Goal: Task Accomplishment & Management: Complete application form

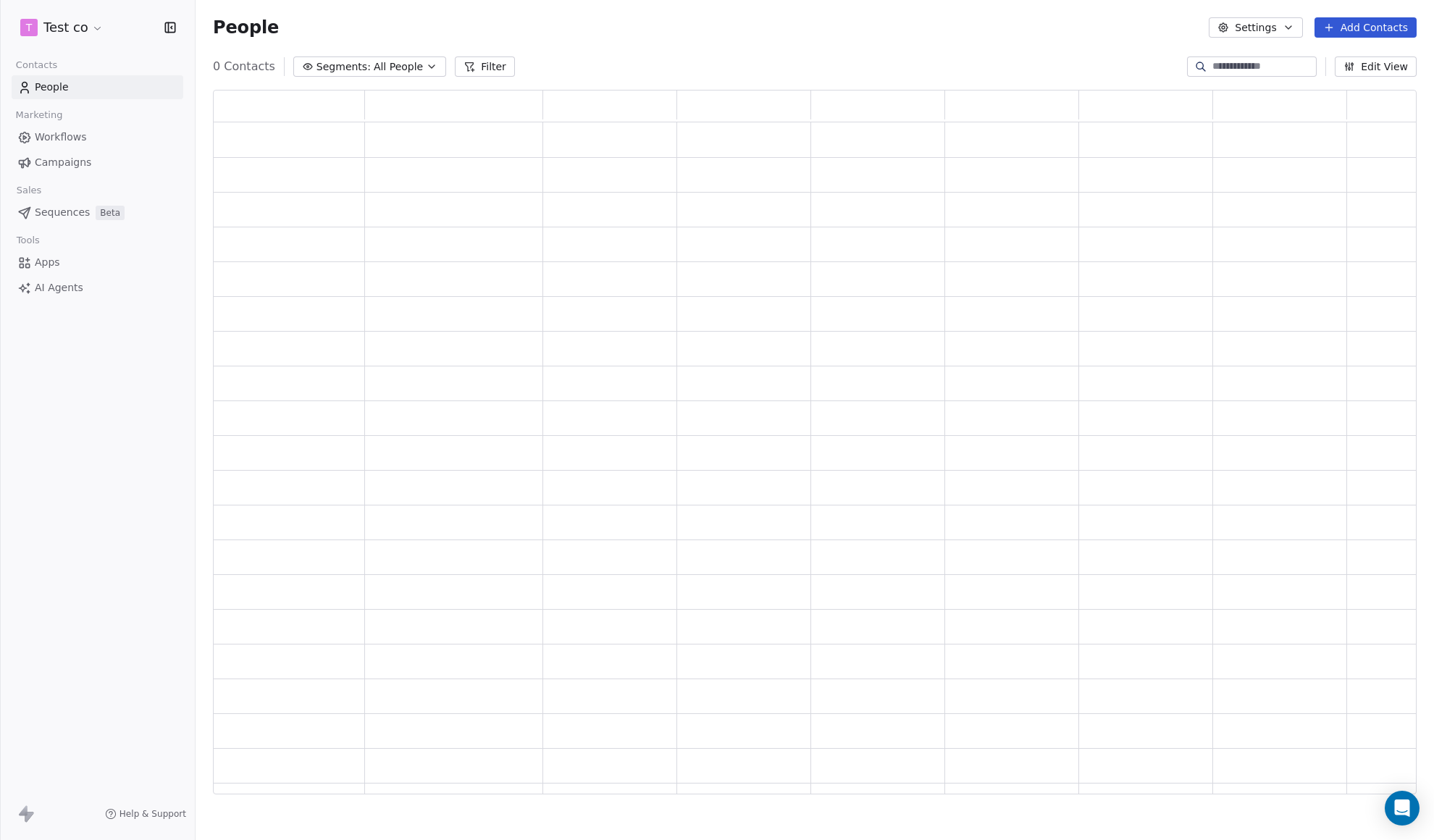
scroll to position [695, 1193]
click at [78, 30] on html "T Test co Contacts People Marketing Workflows Campaigns Sales Pipelines Sequenc…" at bounding box center [717, 420] width 1434 height 840
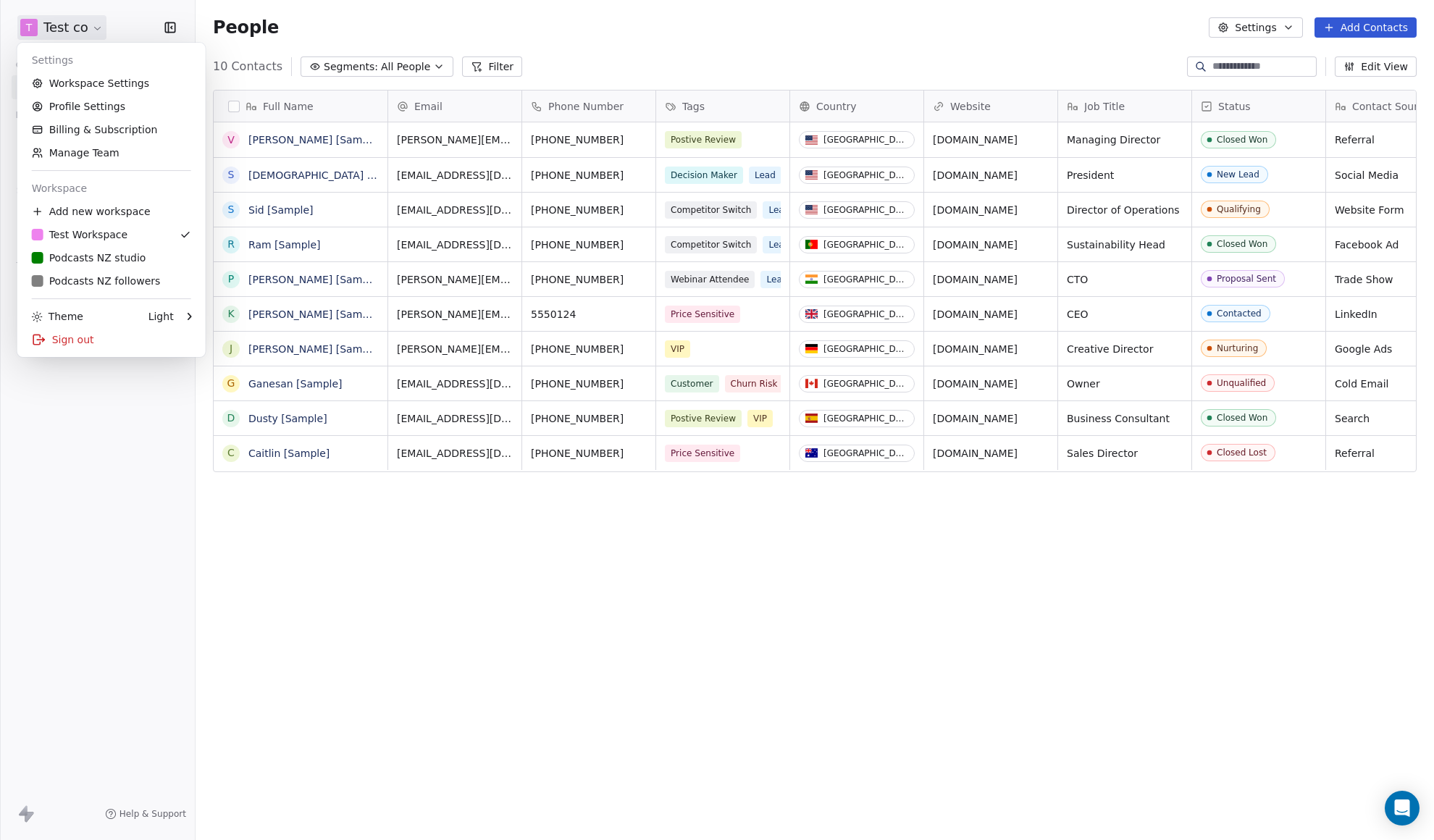
scroll to position [729, 1228]
click at [93, 253] on div "P Podcasts NZ studio" at bounding box center [89, 258] width 114 height 15
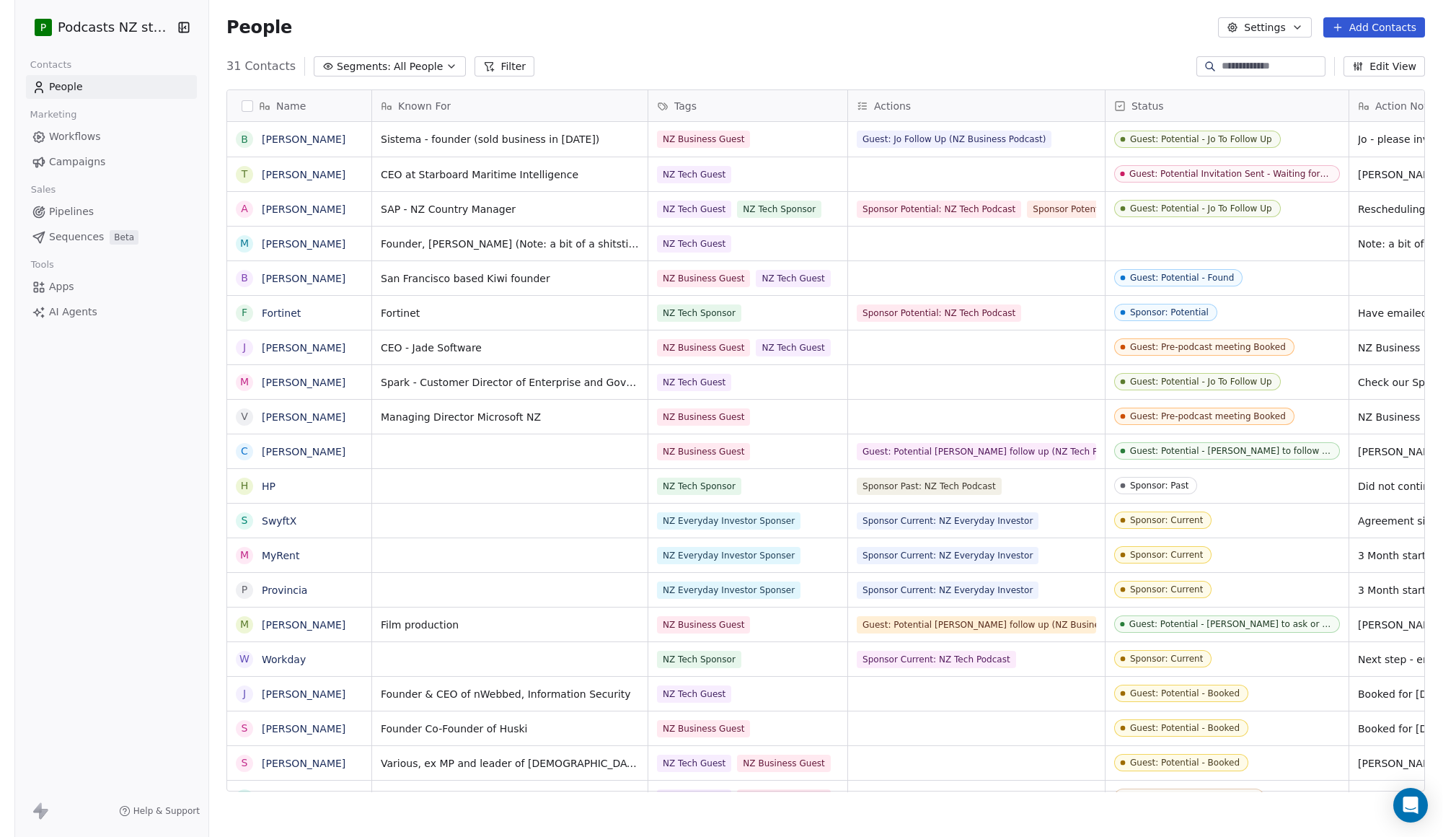
scroll to position [727, 1223]
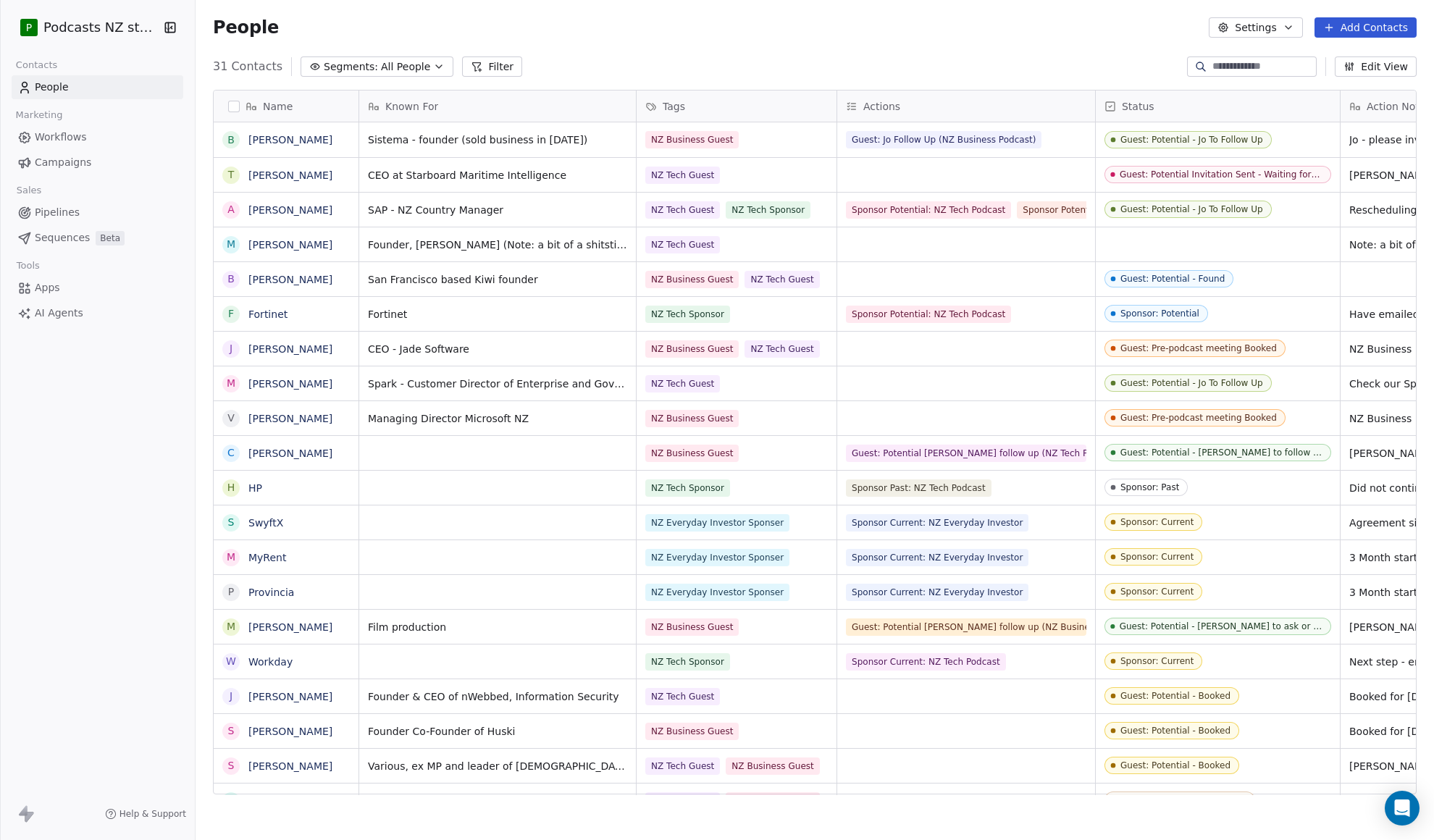
click at [286, 104] on span "Name" at bounding box center [277, 106] width 30 height 15
click at [574, 57] on html "P Podcasts NZ studio Contacts People Marketing Workflows Campaigns Sales Pipeli…" at bounding box center [717, 420] width 1434 height 840
click at [311, 107] on div "Name" at bounding box center [284, 106] width 124 height 15
click at [316, 104] on html "P Podcasts NZ studio Contacts People Marketing Workflows Campaigns Sales Pipeli…" at bounding box center [717, 420] width 1434 height 840
drag, startPoint x: 309, startPoint y: 108, endPoint x: 608, endPoint y: 49, distance: 304.8
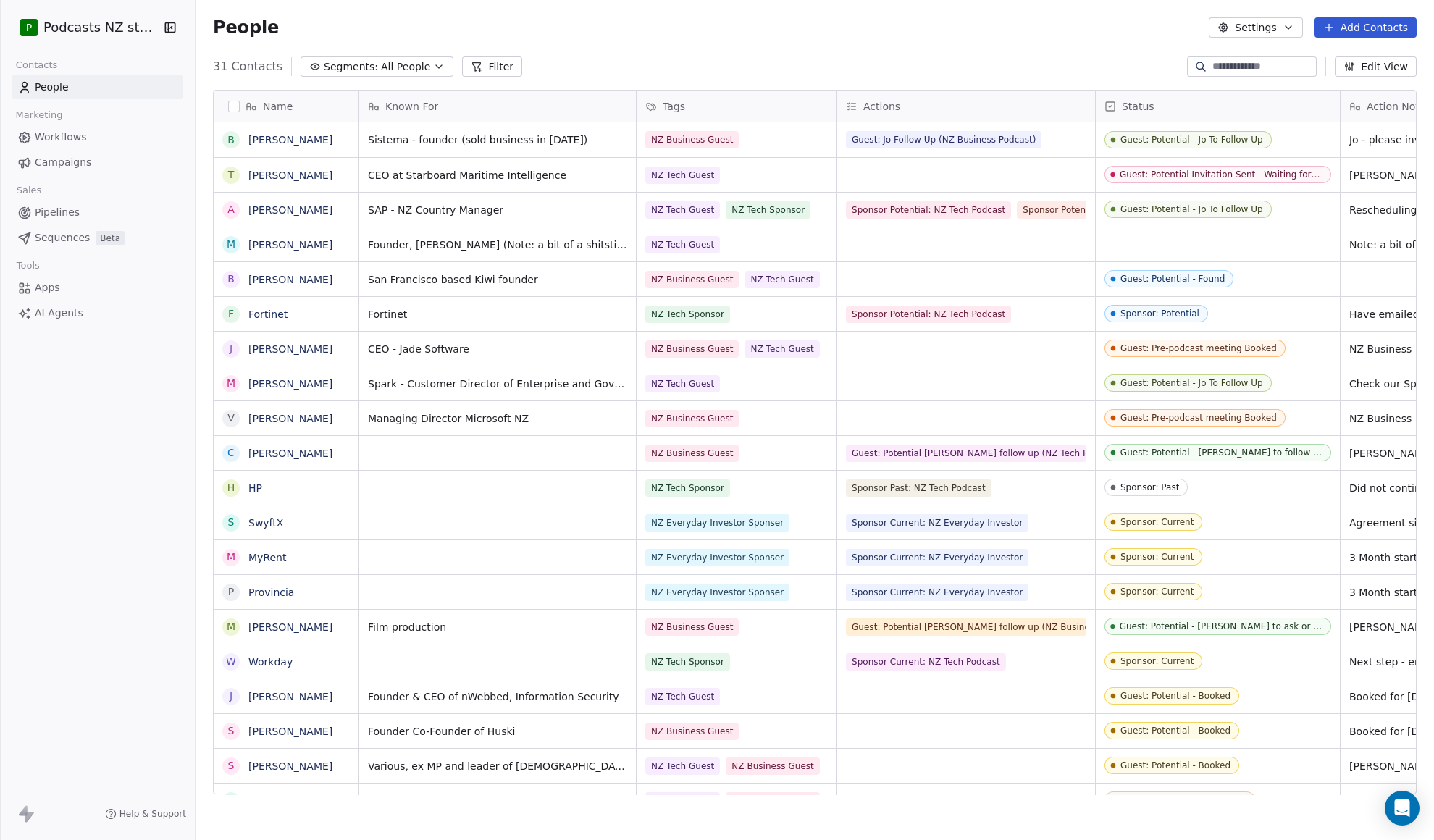
click at [608, 49] on div "People Settings Add Contacts" at bounding box center [814, 27] width 1238 height 55
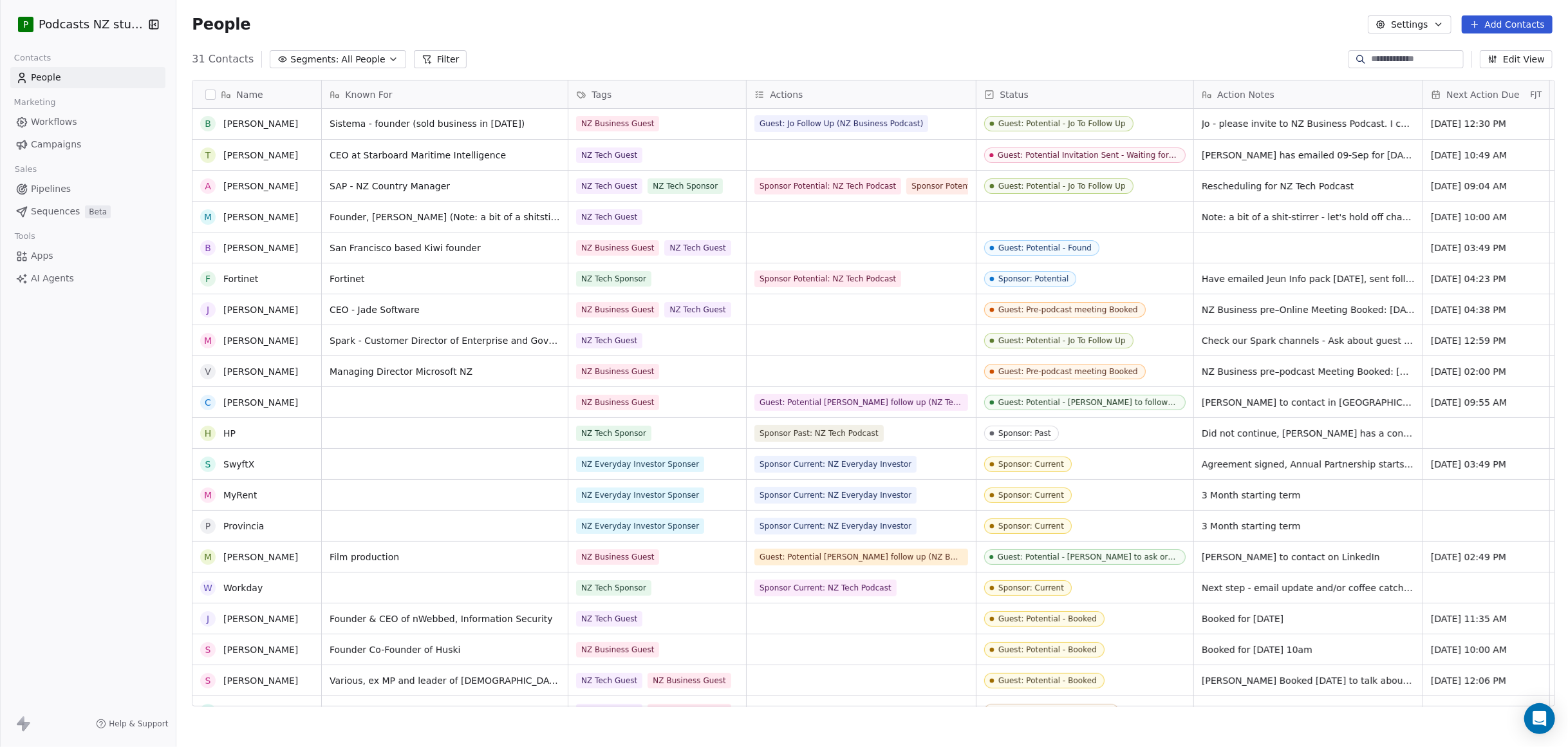
scroll to position [0, 0]
click at [1274, 24] on button "Add Contacts" at bounding box center [1507, 24] width 90 height 18
click at [1274, 52] on span "Create new contact" at bounding box center [1513, 52] width 88 height 14
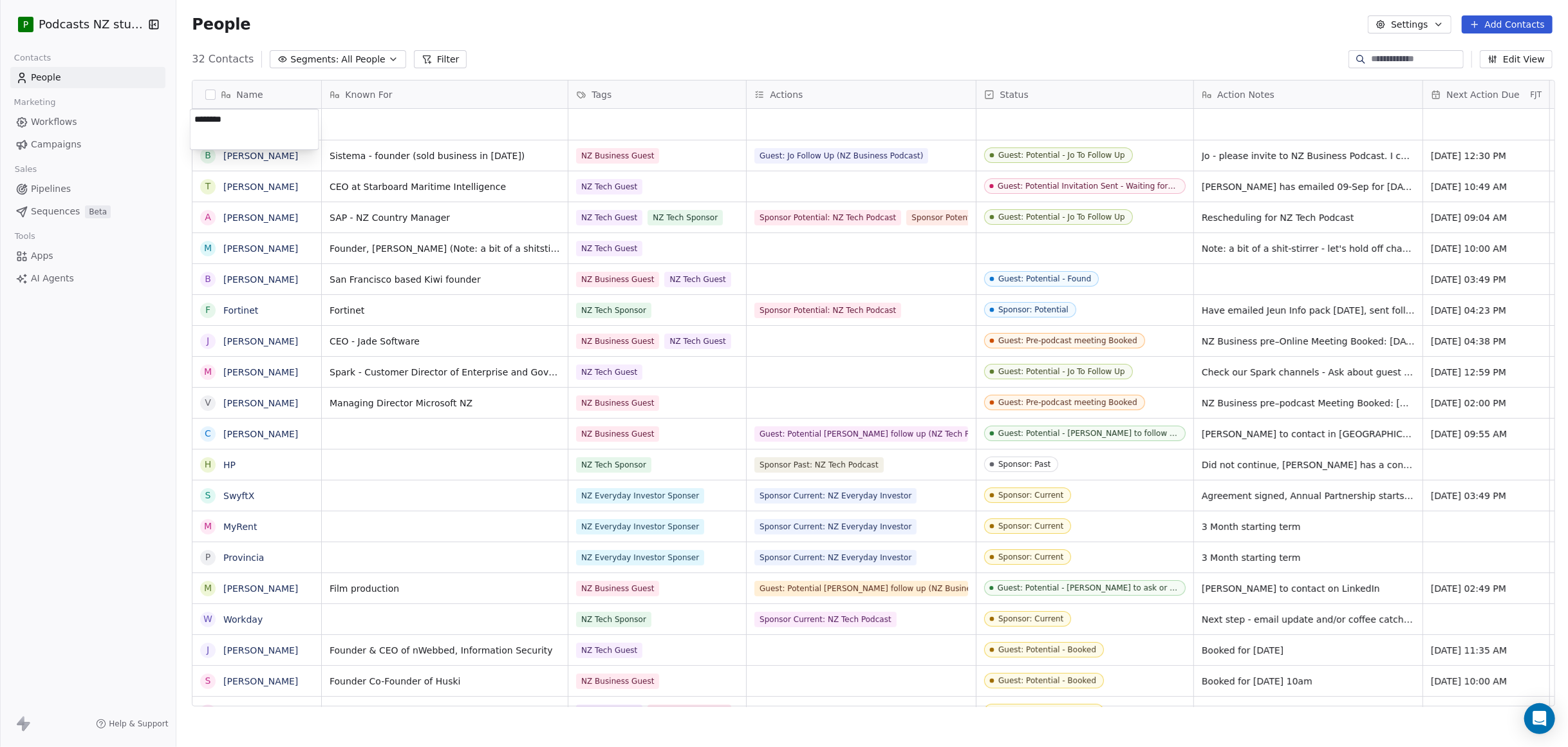
type textarea "*********"
click at [354, 128] on html "P Podcasts NZ studio Contacts People Marketing Workflows Campaigns Sales Pipeli…" at bounding box center [784, 373] width 1568 height 747
click at [347, 122] on div "grid" at bounding box center [445, 124] width 246 height 31
type textarea "**********"
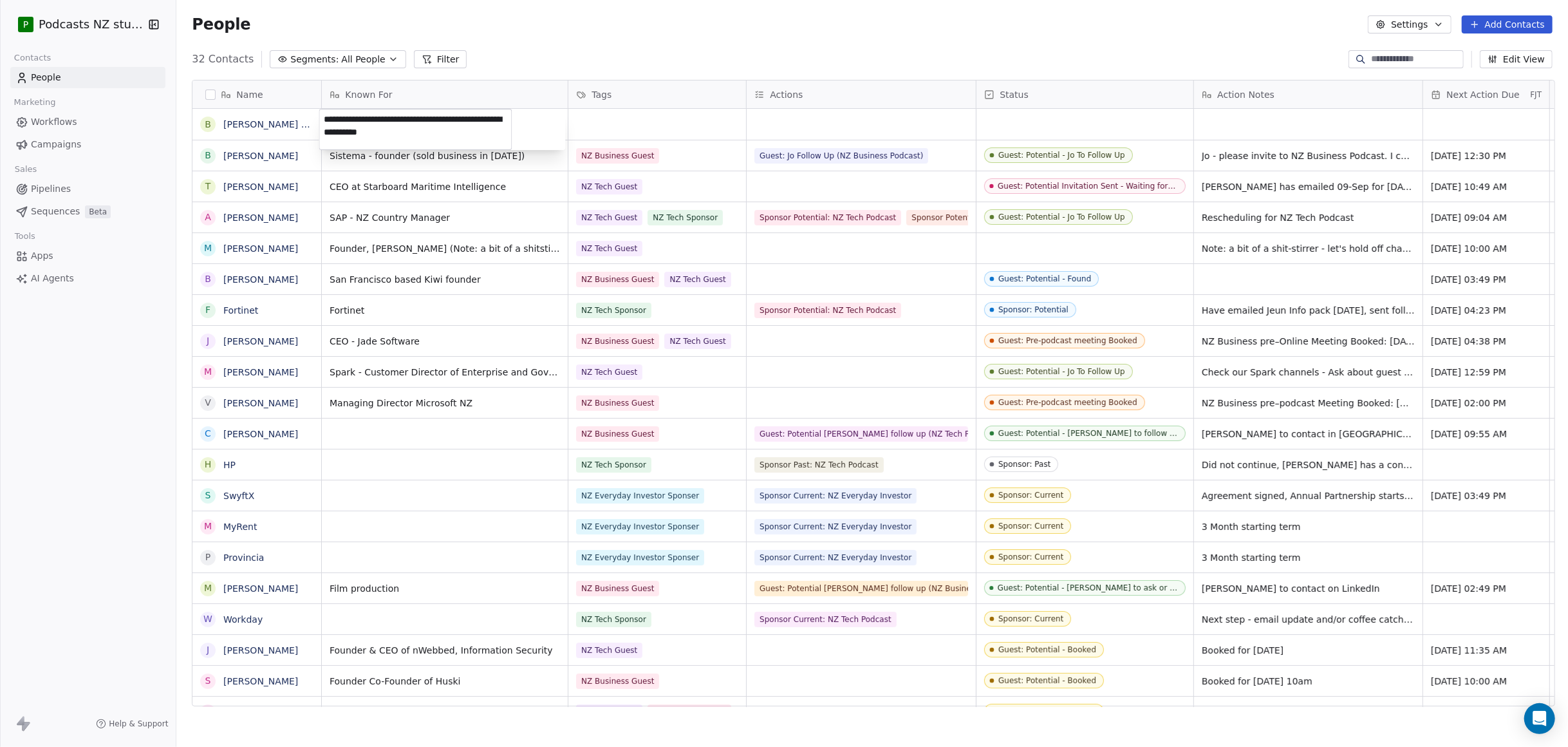
click at [598, 123] on html "P Podcasts NZ studio Contacts People Marketing Workflows Campaigns Sales Pipeli…" at bounding box center [784, 373] width 1568 height 747
click at [601, 122] on div "grid" at bounding box center [657, 124] width 178 height 31
click at [602, 121] on div "grid" at bounding box center [657, 124] width 178 height 31
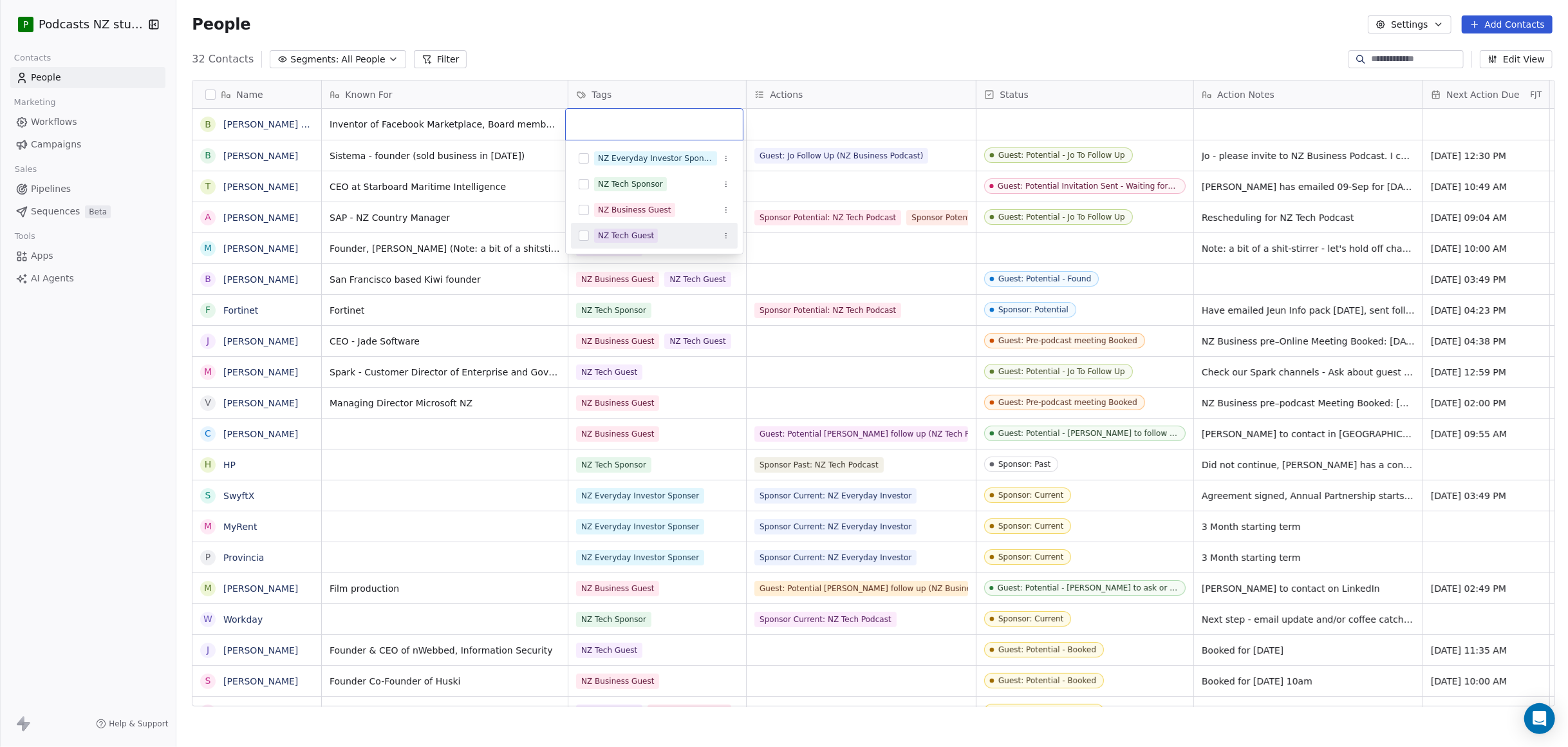
click at [587, 233] on button "Suggestions" at bounding box center [584, 235] width 10 height 10
click at [585, 209] on button "Suggestions" at bounding box center [584, 210] width 10 height 10
click at [812, 123] on html "P Podcasts NZ studio Contacts People Marketing Workflows Campaigns Sales Pipeli…" at bounding box center [784, 373] width 1568 height 747
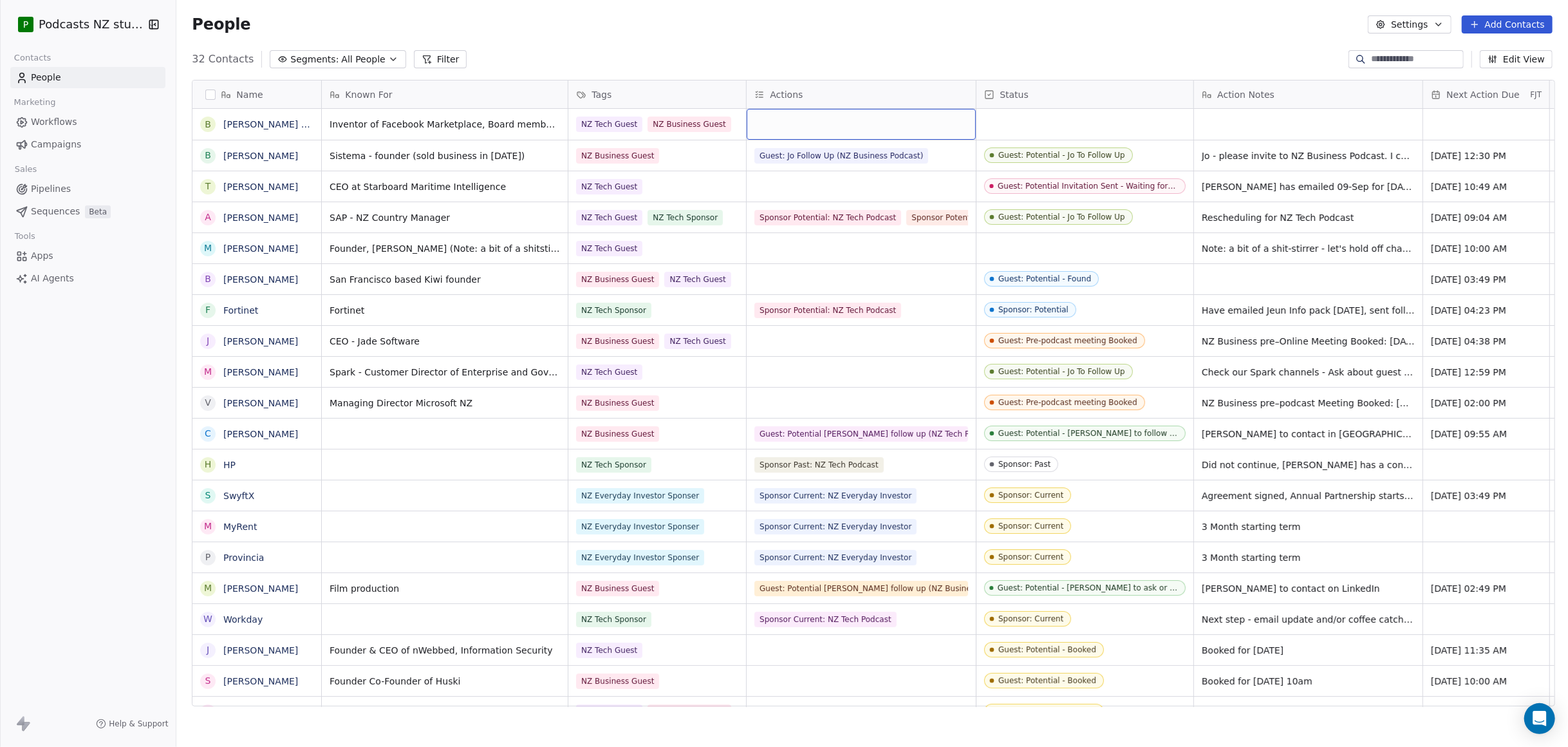
click at [812, 122] on div "grid" at bounding box center [862, 124] width 229 height 31
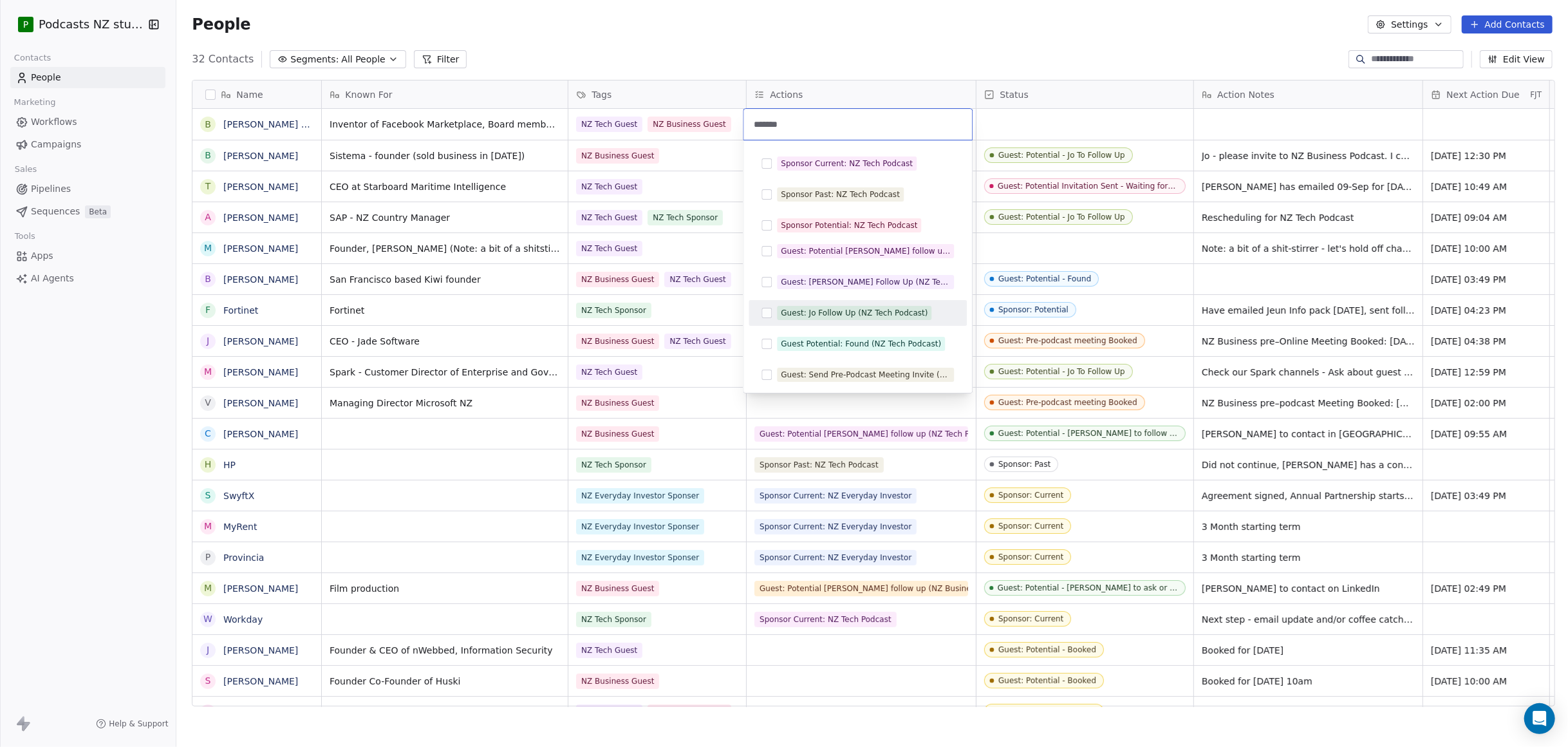
type input "*******"
click at [766, 312] on button "Suggestions" at bounding box center [766, 313] width 10 height 10
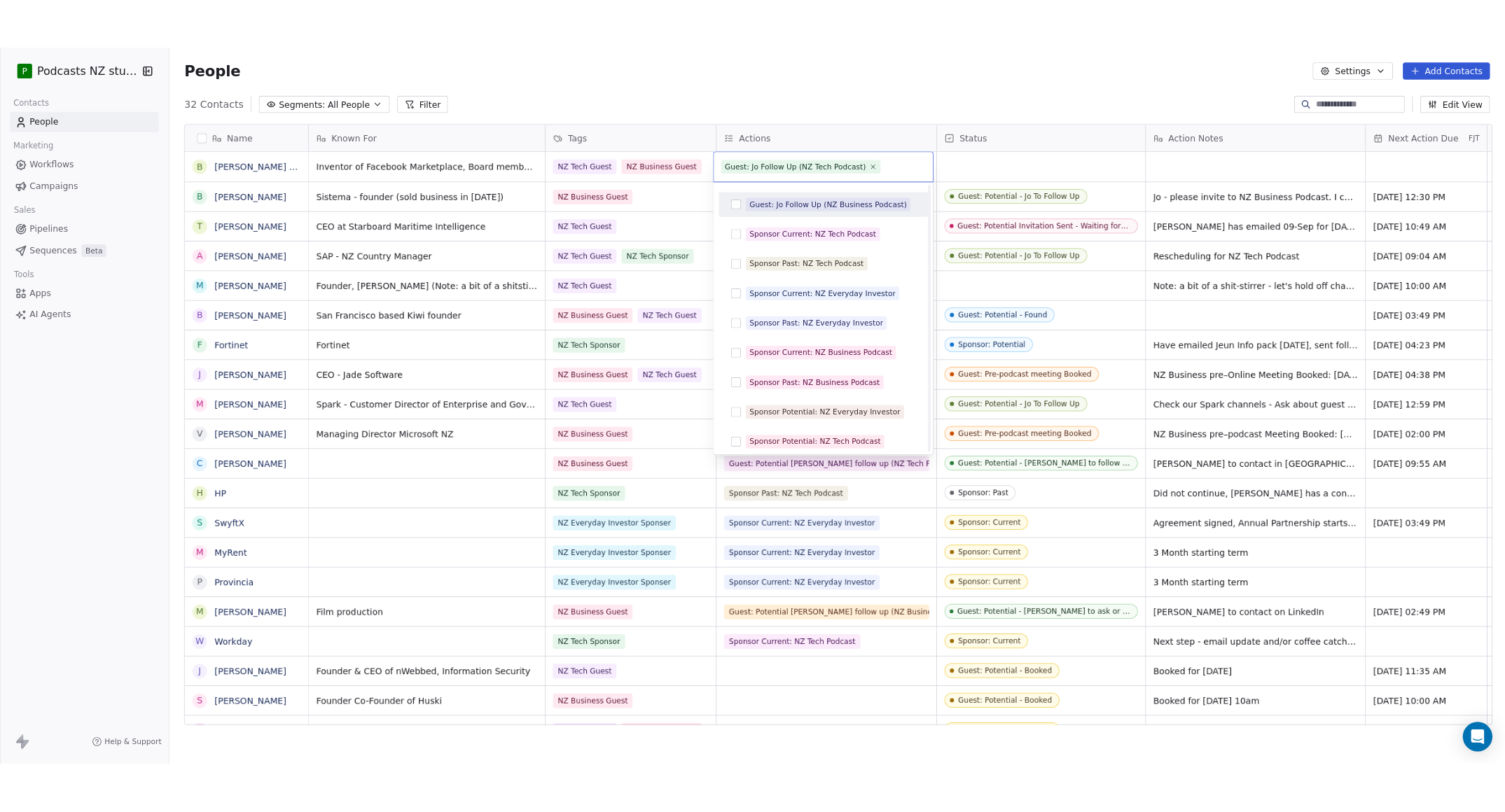
scroll to position [168, 0]
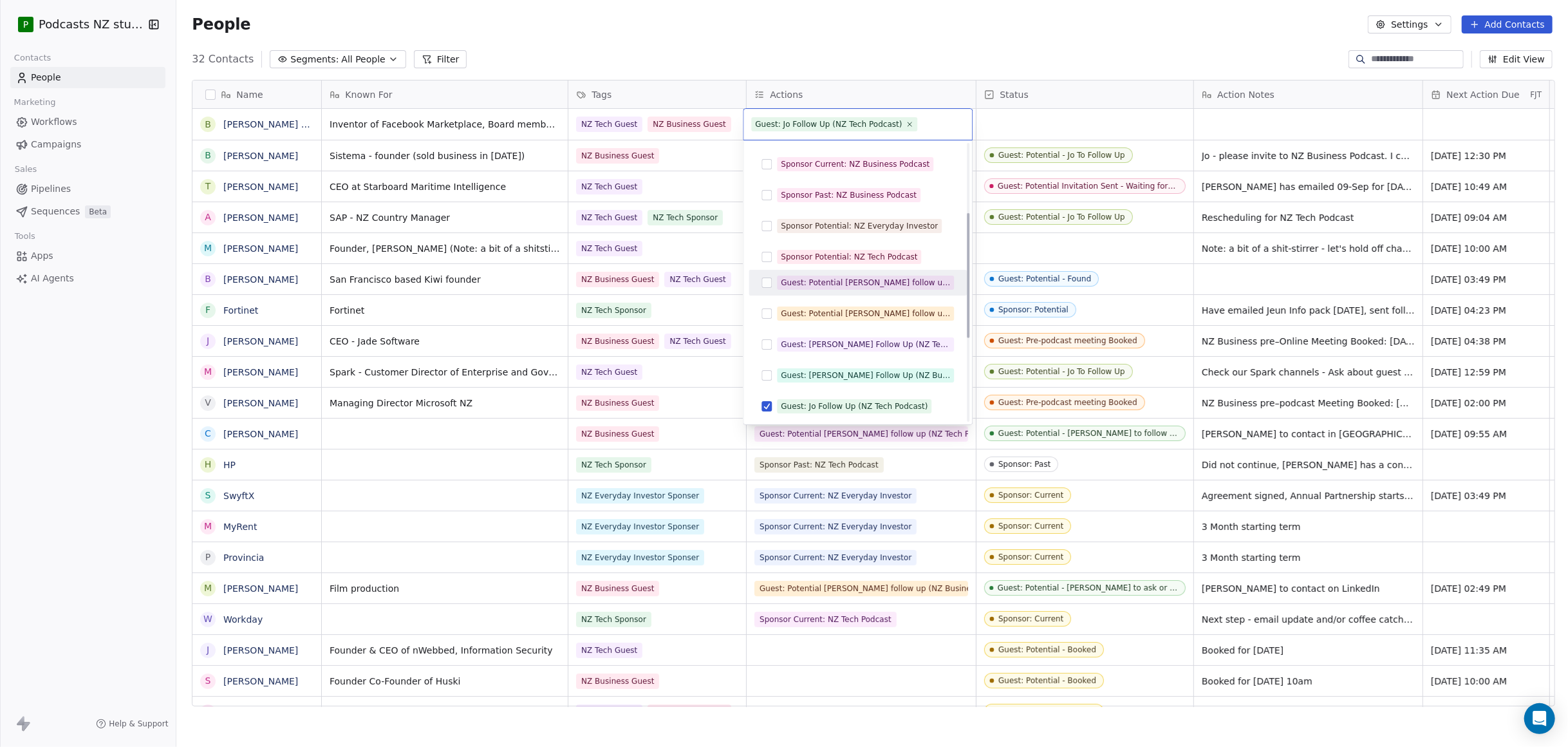
click at [1038, 124] on html "P Podcasts NZ studio Contacts People Marketing Workflows Campaigns Sales Pipeli…" at bounding box center [784, 373] width 1568 height 747
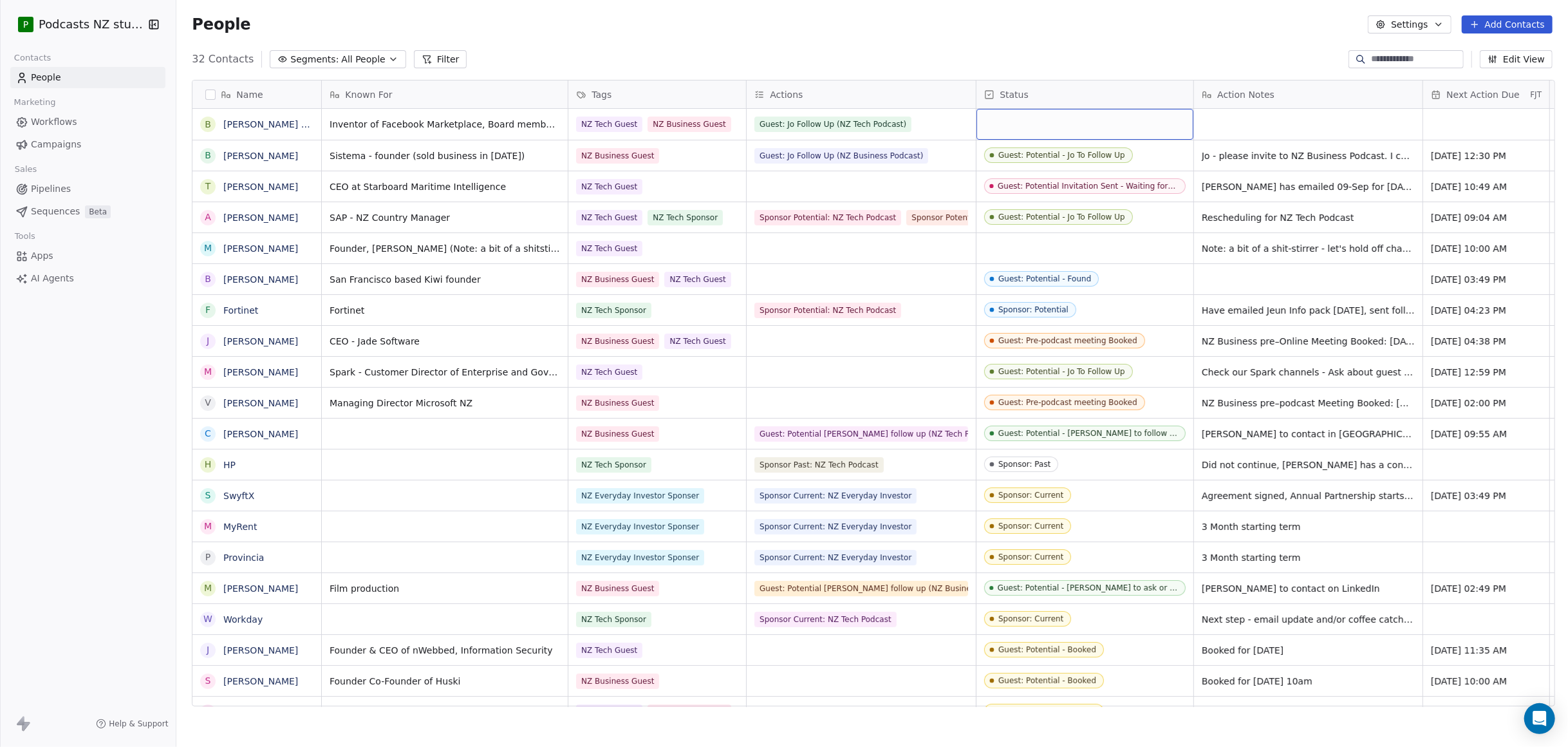
click at [1027, 125] on div "grid" at bounding box center [1085, 124] width 217 height 31
type input "*"
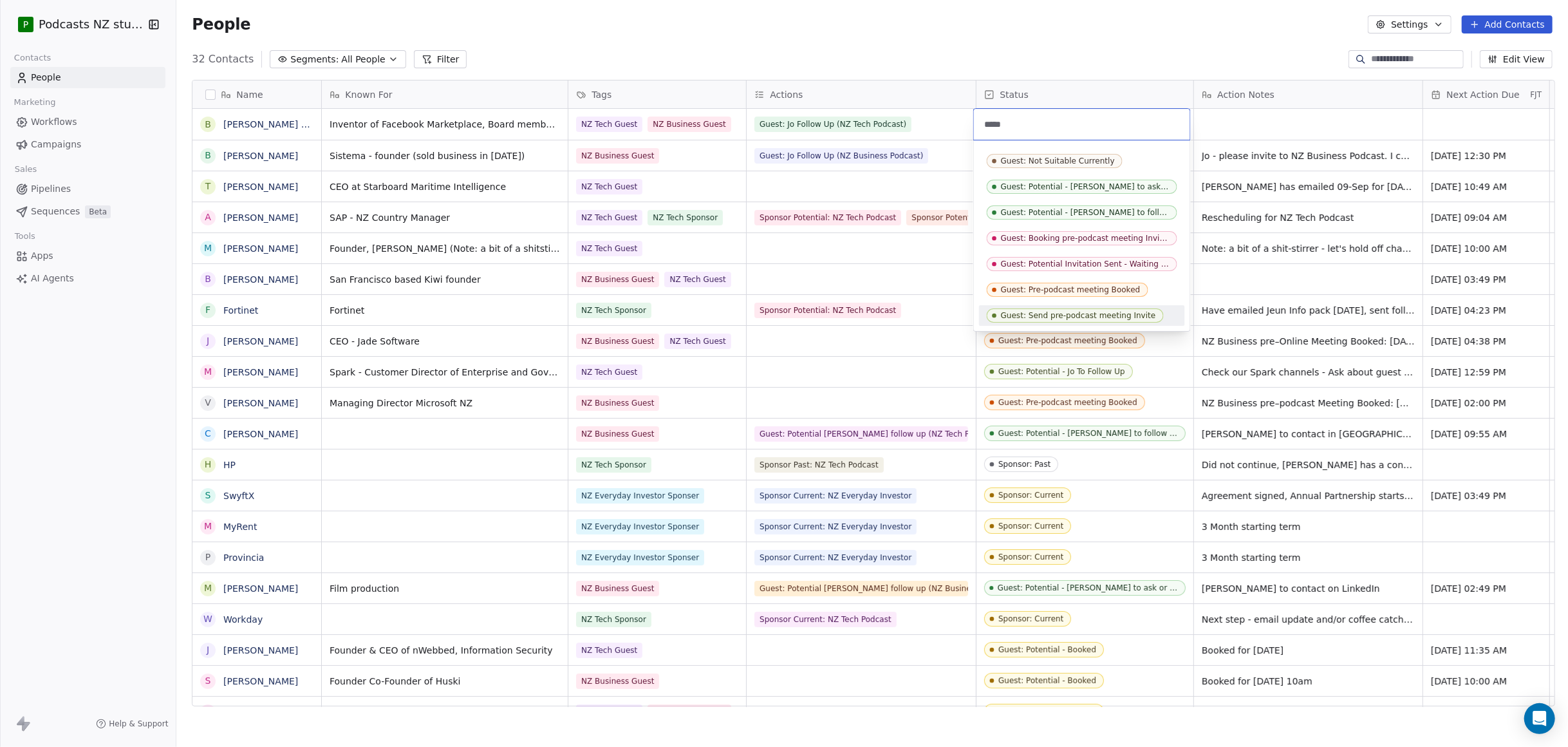
type input "*****"
click at [1080, 313] on div "Guest: Send pre-podcast meeting Invite" at bounding box center [1079, 315] width 155 height 9
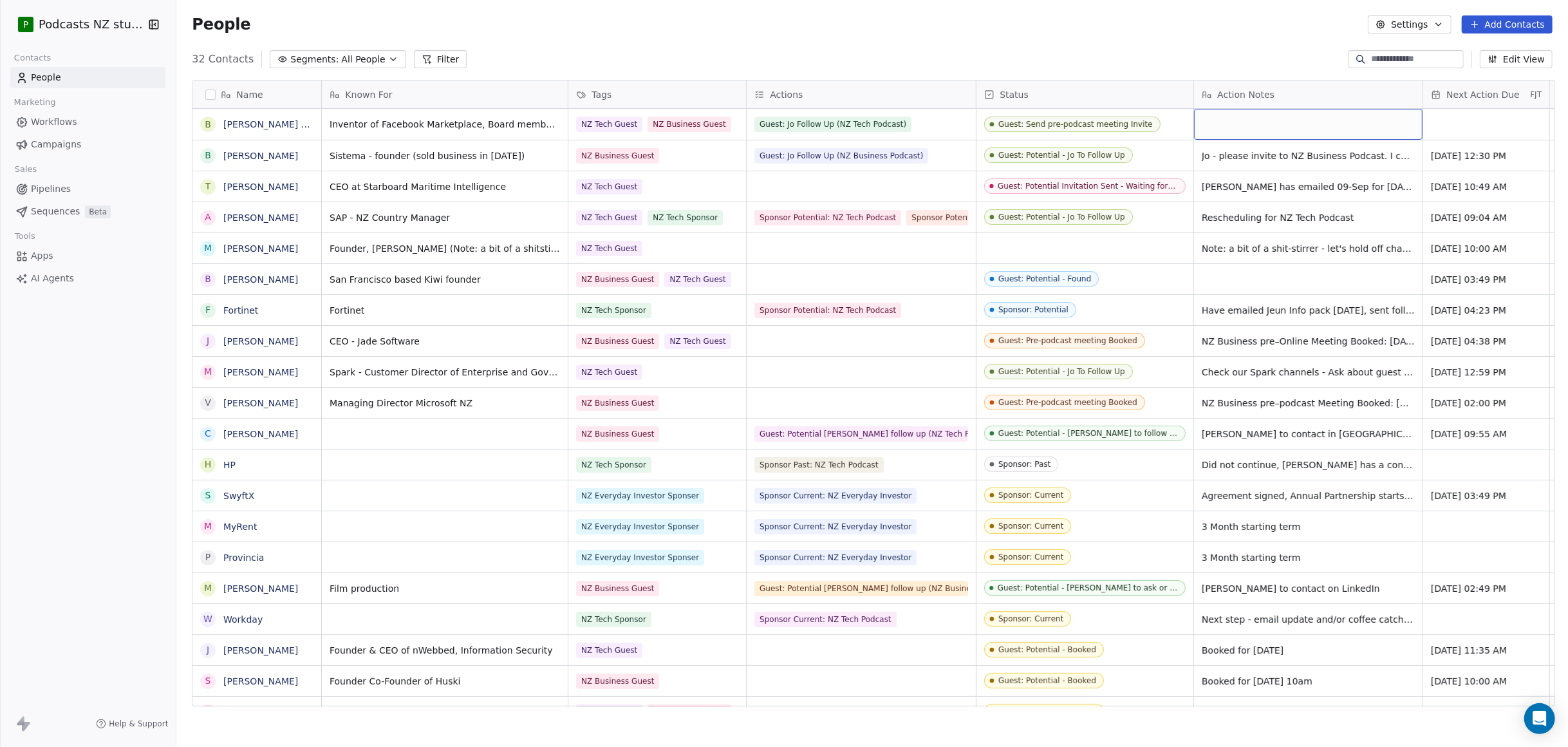
click at [1232, 126] on div "grid" at bounding box center [1308, 124] width 228 height 31
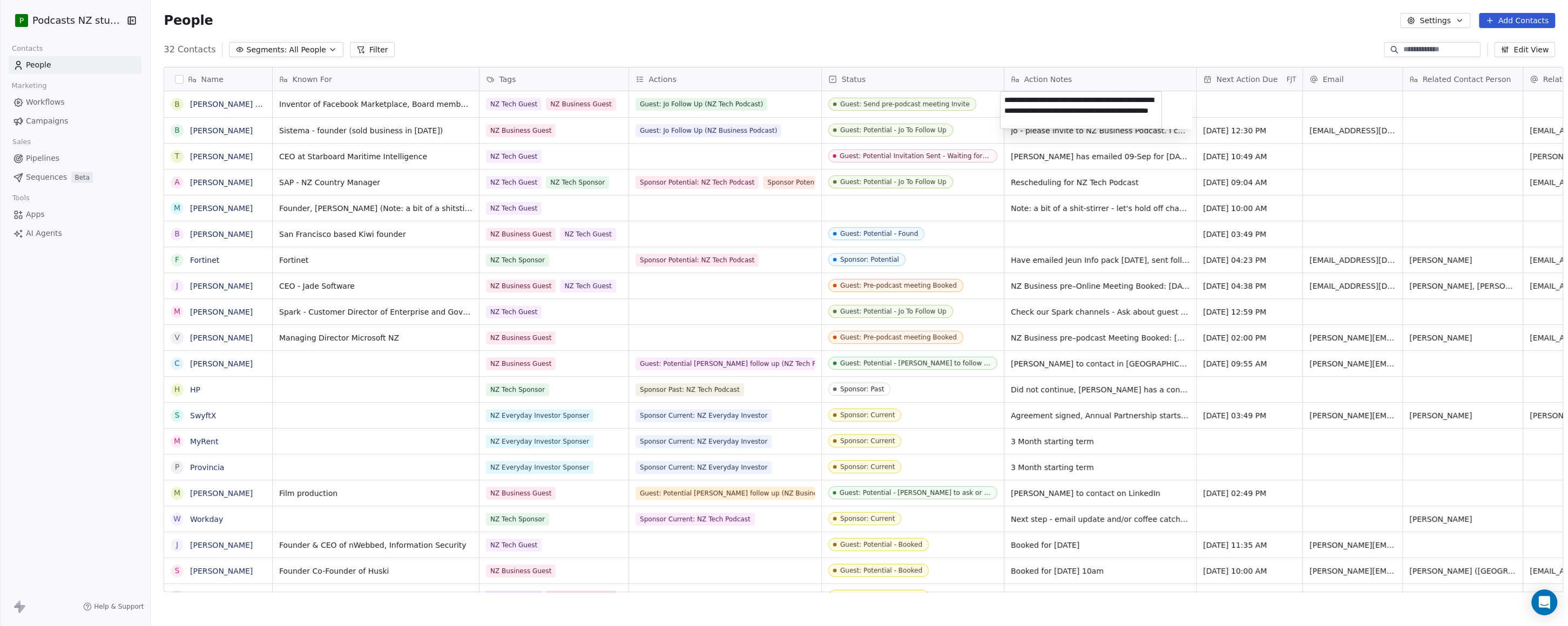
scroll to position [7, 7]
type textarea "**********"
click at [1068, 104] on html "P Podcasts NZ studio Contacts People Marketing Workflows Campaigns Sales Pipeli…" at bounding box center [787, 313] width 1575 height 626
click at [1068, 103] on div "grid" at bounding box center [1250, 104] width 106 height 26
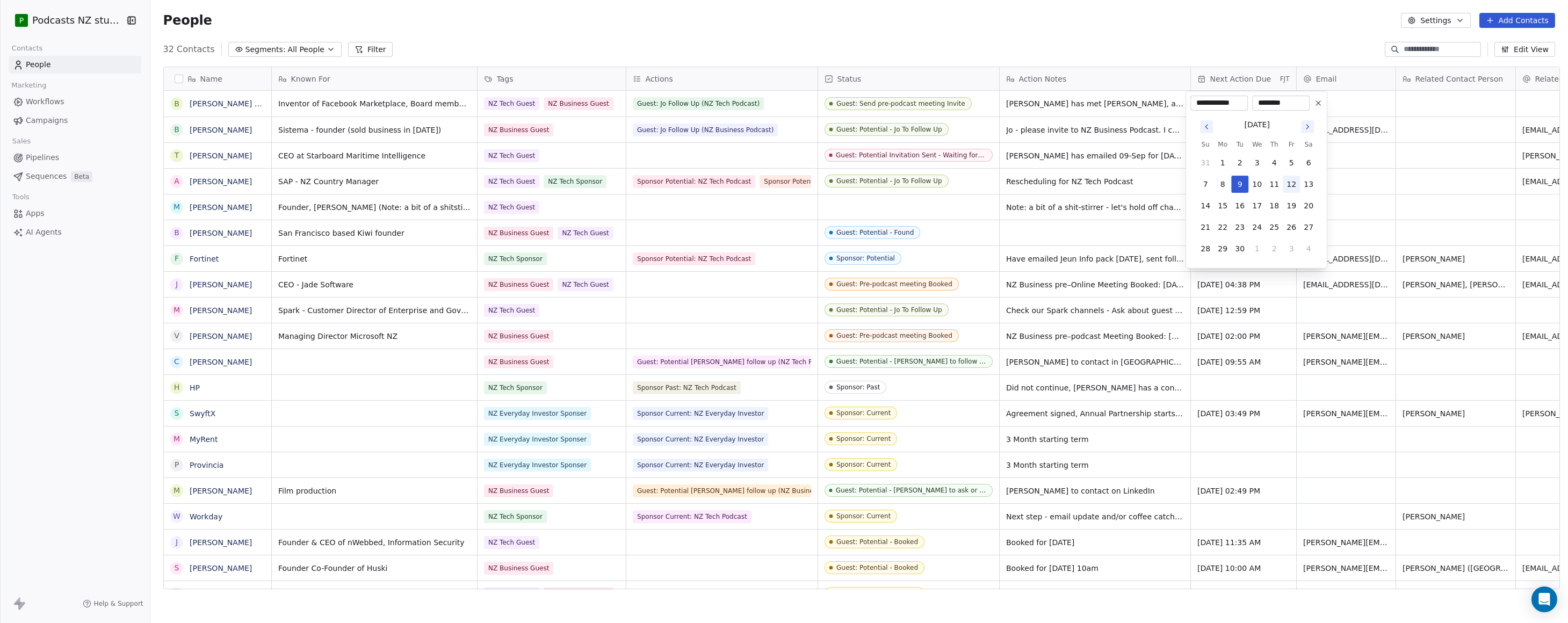
click at [1063, 184] on button "12" at bounding box center [1292, 185] width 18 height 18
type input "**********"
click at [1063, 182] on button "12" at bounding box center [1292, 185] width 18 height 18
click at [1063, 43] on html "P Podcasts NZ studio Contacts People Marketing Workflows Campaigns Sales Pipeli…" at bounding box center [784, 311] width 1568 height 623
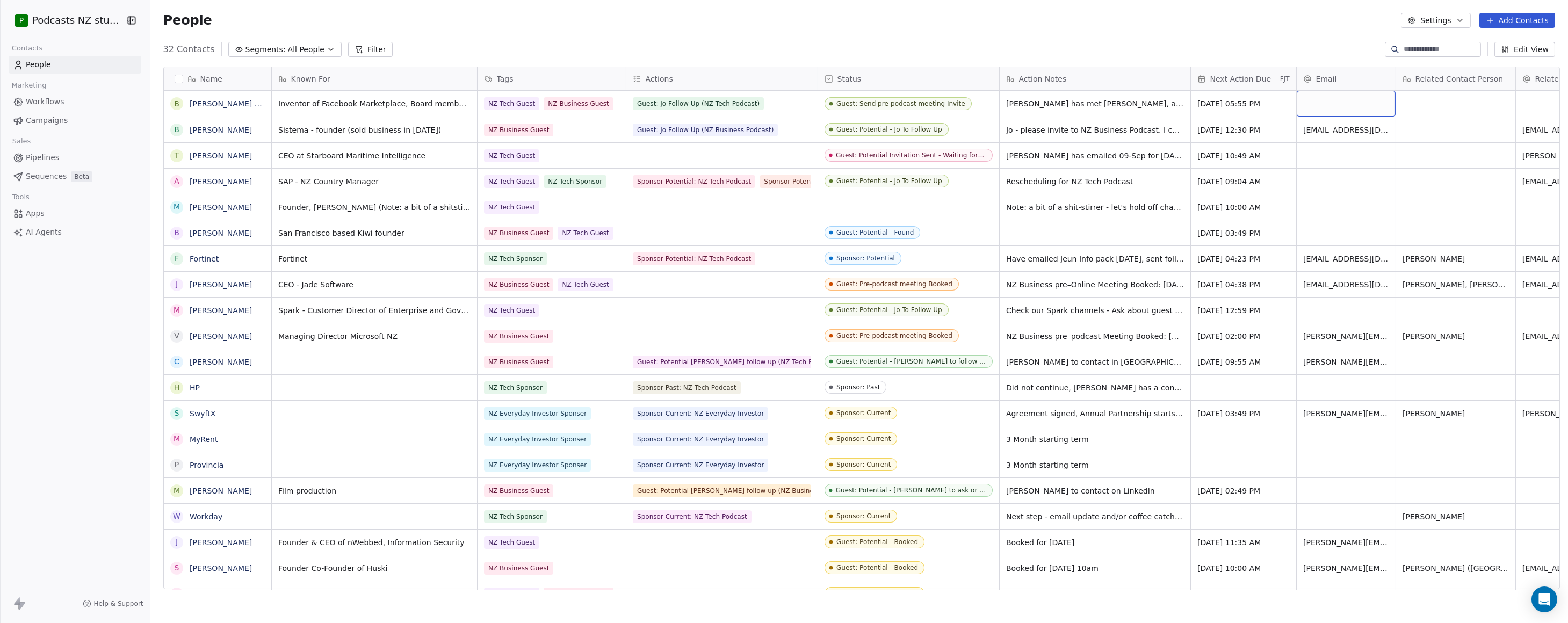
click at [1063, 110] on div "grid" at bounding box center [1346, 104] width 99 height 26
paste input "**********"
type input "**********"
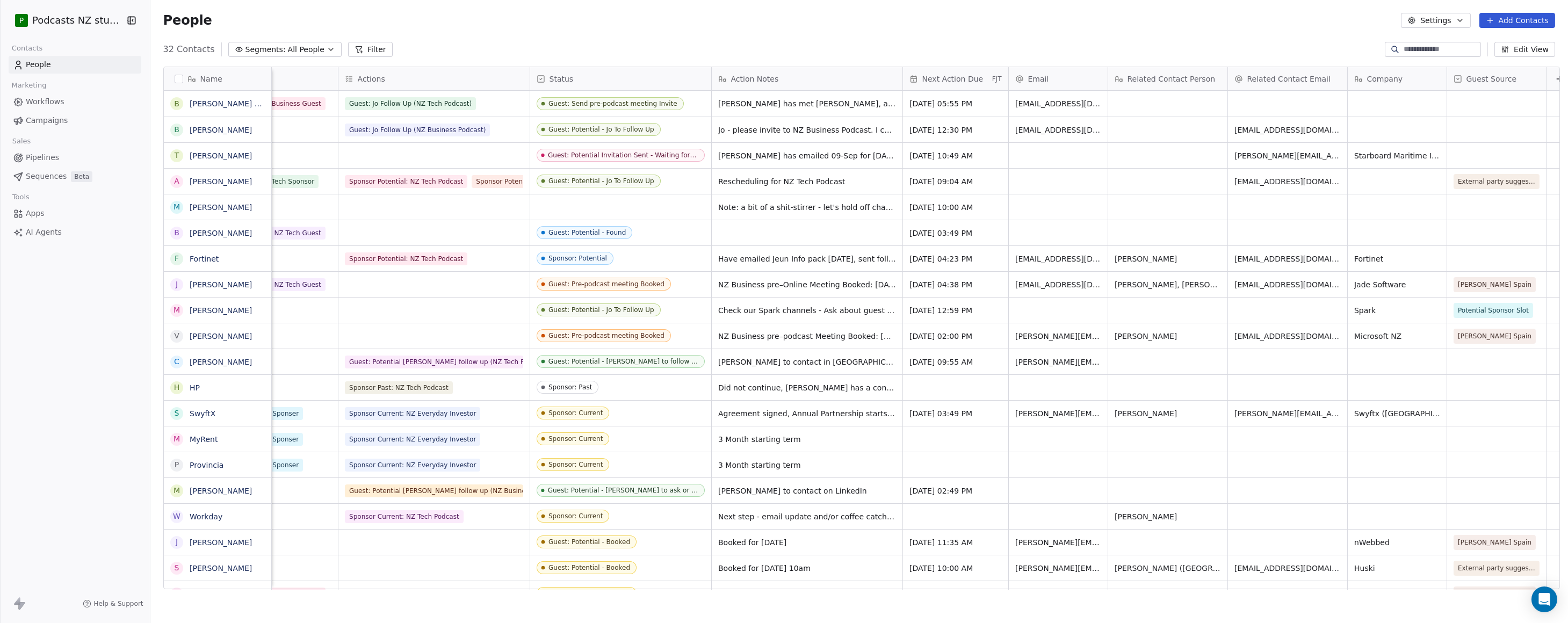
scroll to position [0, 308]
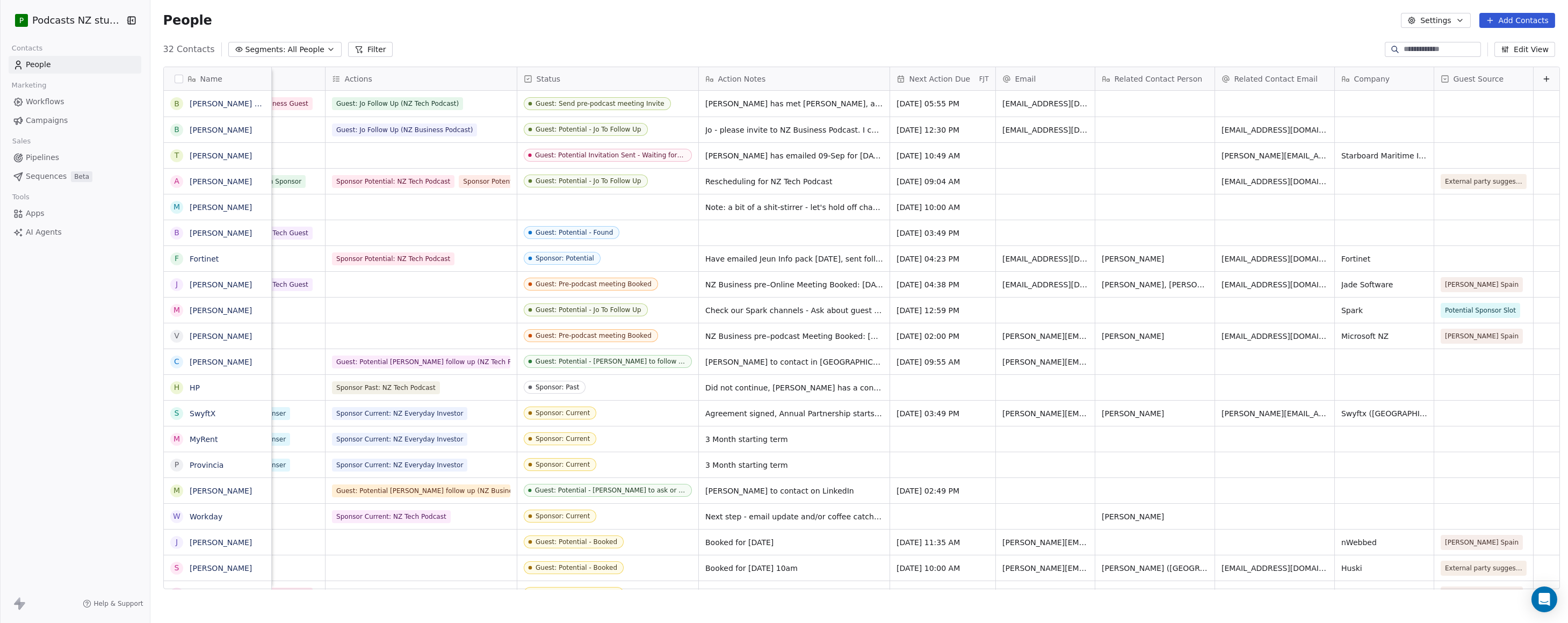
click at [429, 589] on div "Name [PERSON_NAME] Pan B [PERSON_NAME] T [PERSON_NAME] A [PERSON_NAME] M [PERSO…" at bounding box center [859, 332] width 1418 height 548
click at [1063, 105] on div "grid" at bounding box center [1484, 104] width 99 height 26
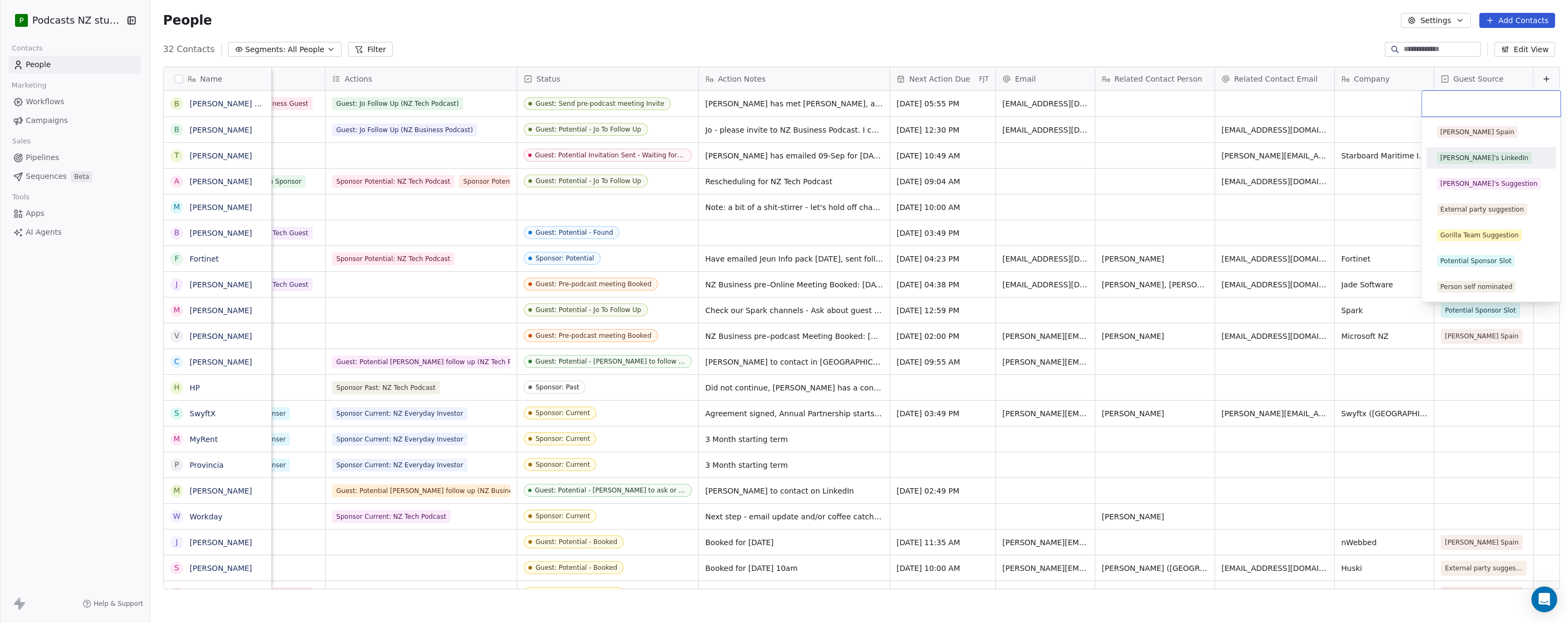
click at [1063, 156] on div "[PERSON_NAME]'s LinkedIn" at bounding box center [1484, 158] width 88 height 9
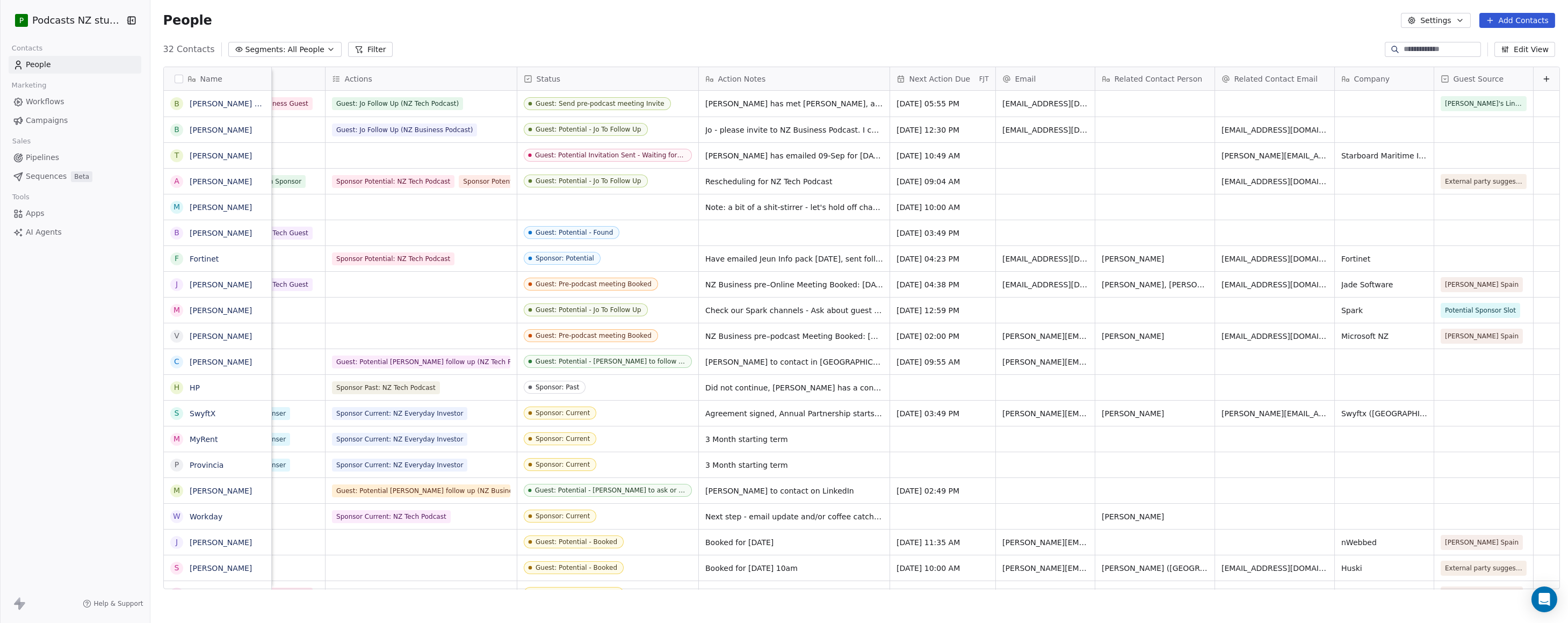
click at [1063, 32] on div "People Settings Add Contacts" at bounding box center [859, 20] width 1418 height 41
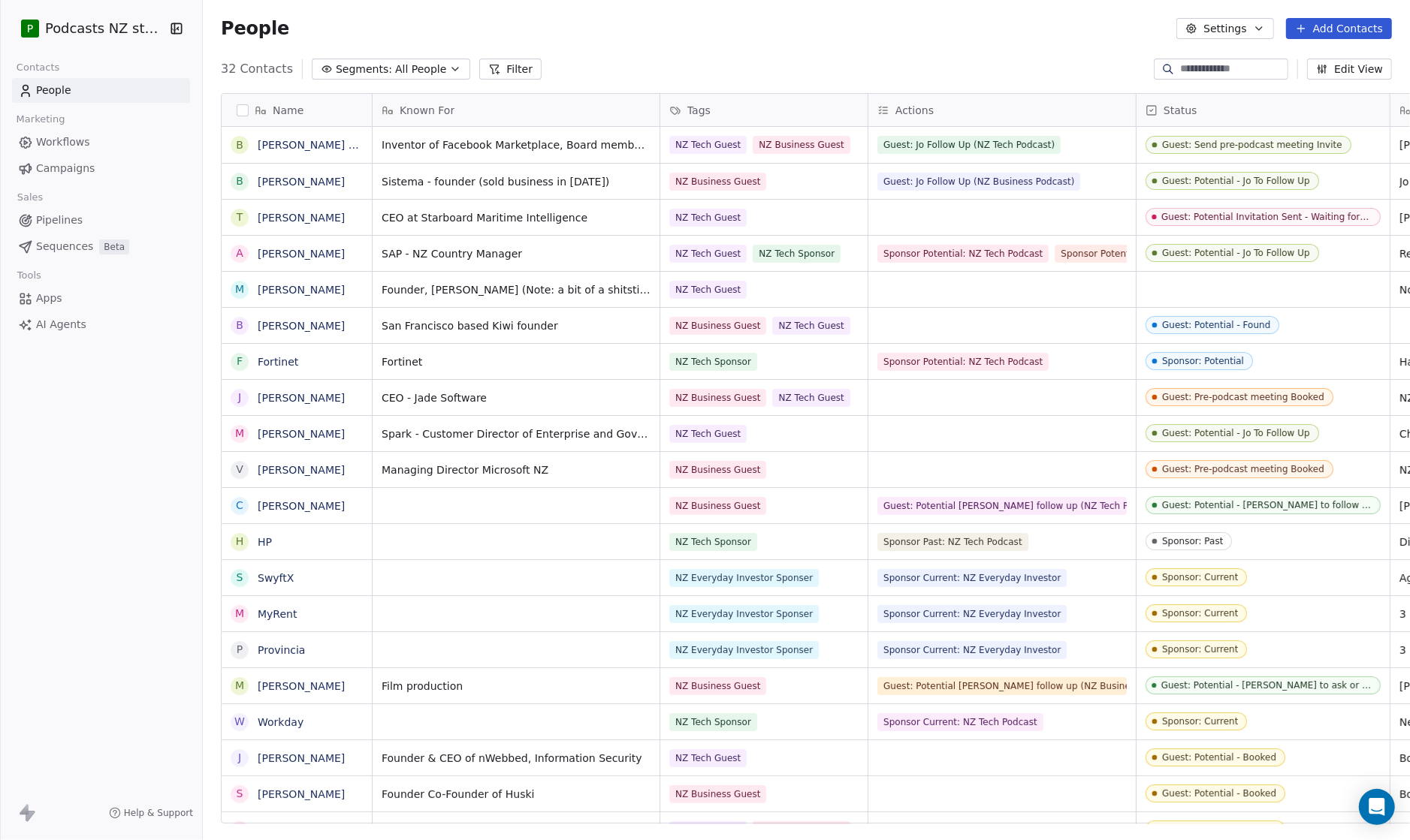
scroll to position [11, 10]
